Goal: Task Accomplishment & Management: Complete application form

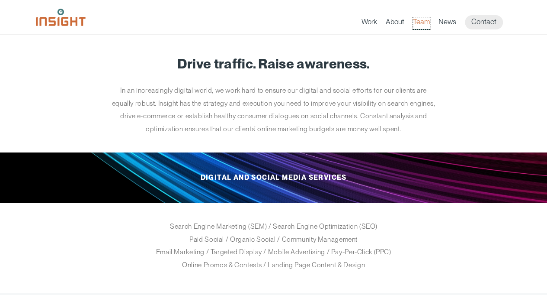
click at [417, 22] on link "Team" at bounding box center [421, 23] width 17 height 12
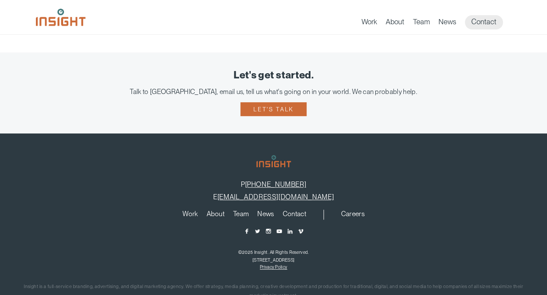
scroll to position [1790, 0]
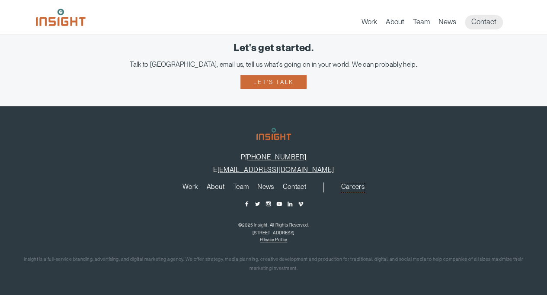
click at [353, 186] on link "Careers" at bounding box center [352, 188] width 23 height 10
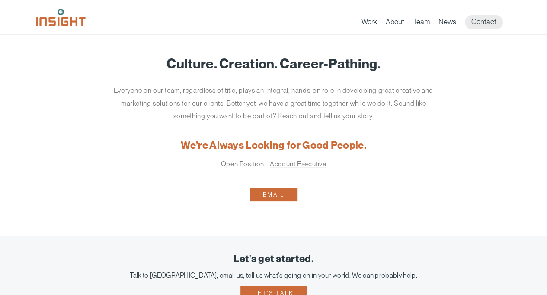
scroll to position [43, 0]
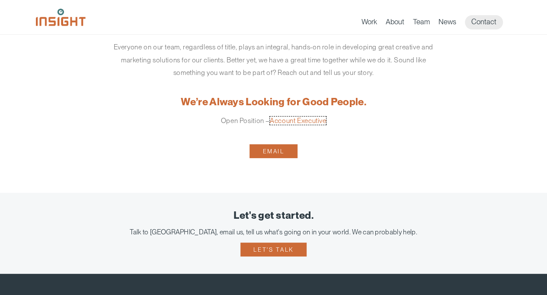
click at [319, 122] on link "Account Executive" at bounding box center [298, 120] width 57 height 8
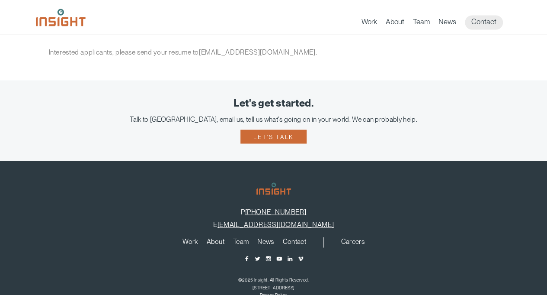
scroll to position [809, 0]
